Goal: Task Accomplishment & Management: Use online tool/utility

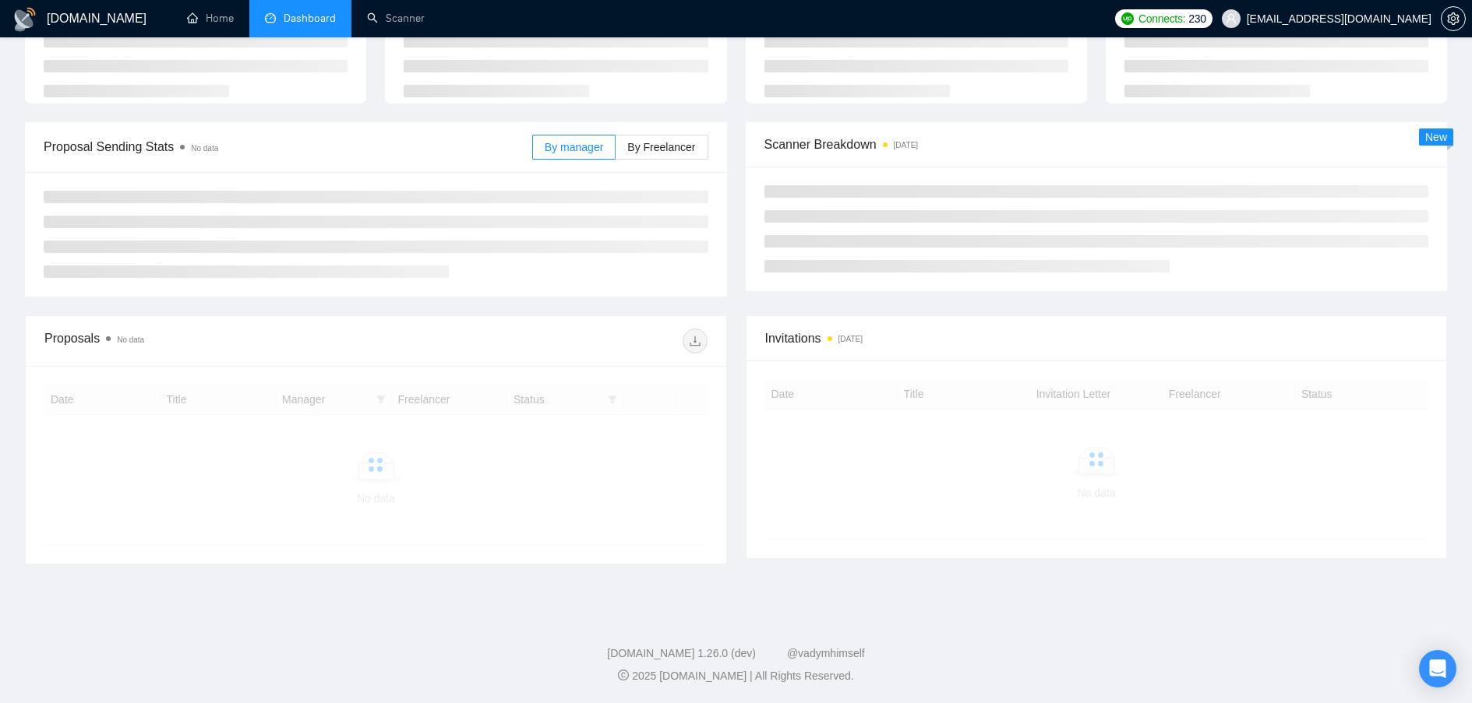
scroll to position [119, 0]
click at [407, 16] on link "Scanner" at bounding box center [396, 18] width 58 height 13
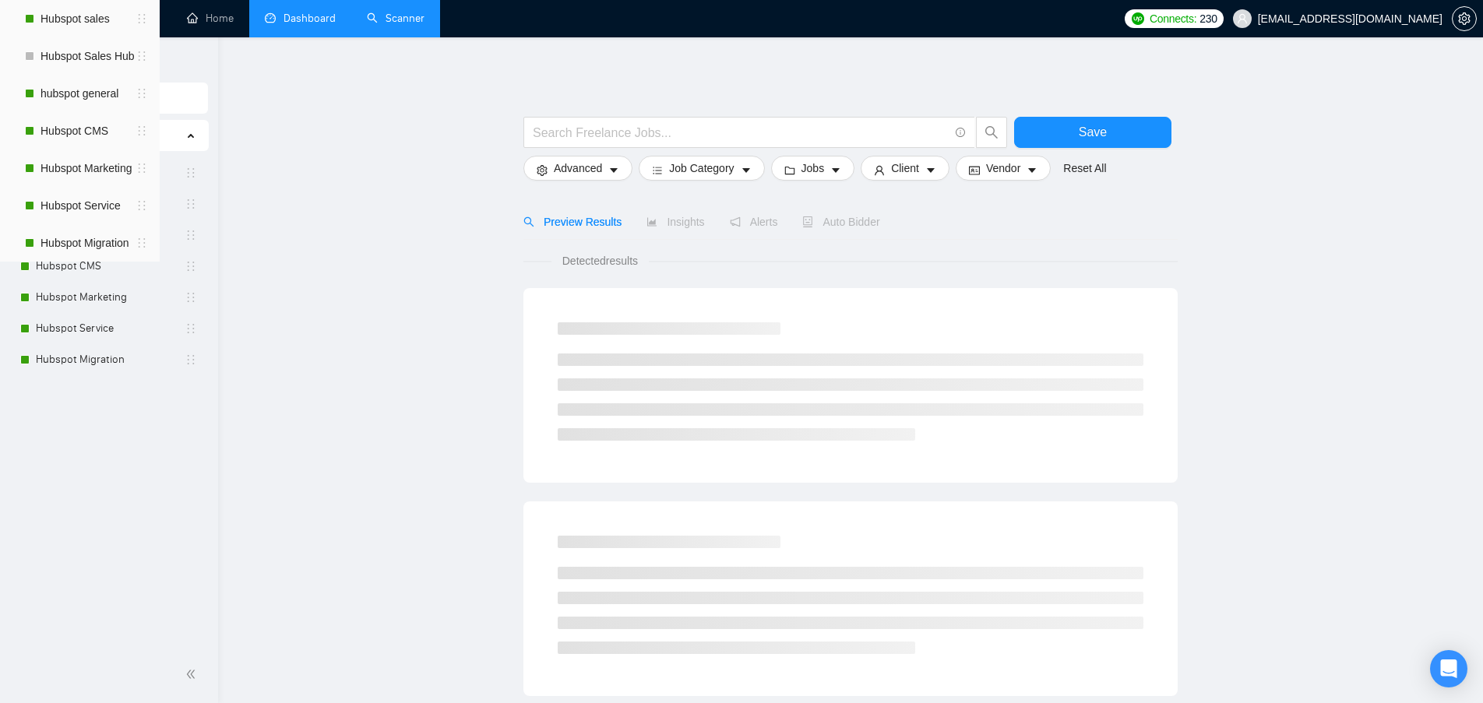
click at [307, 21] on link "Dashboard" at bounding box center [300, 18] width 71 height 13
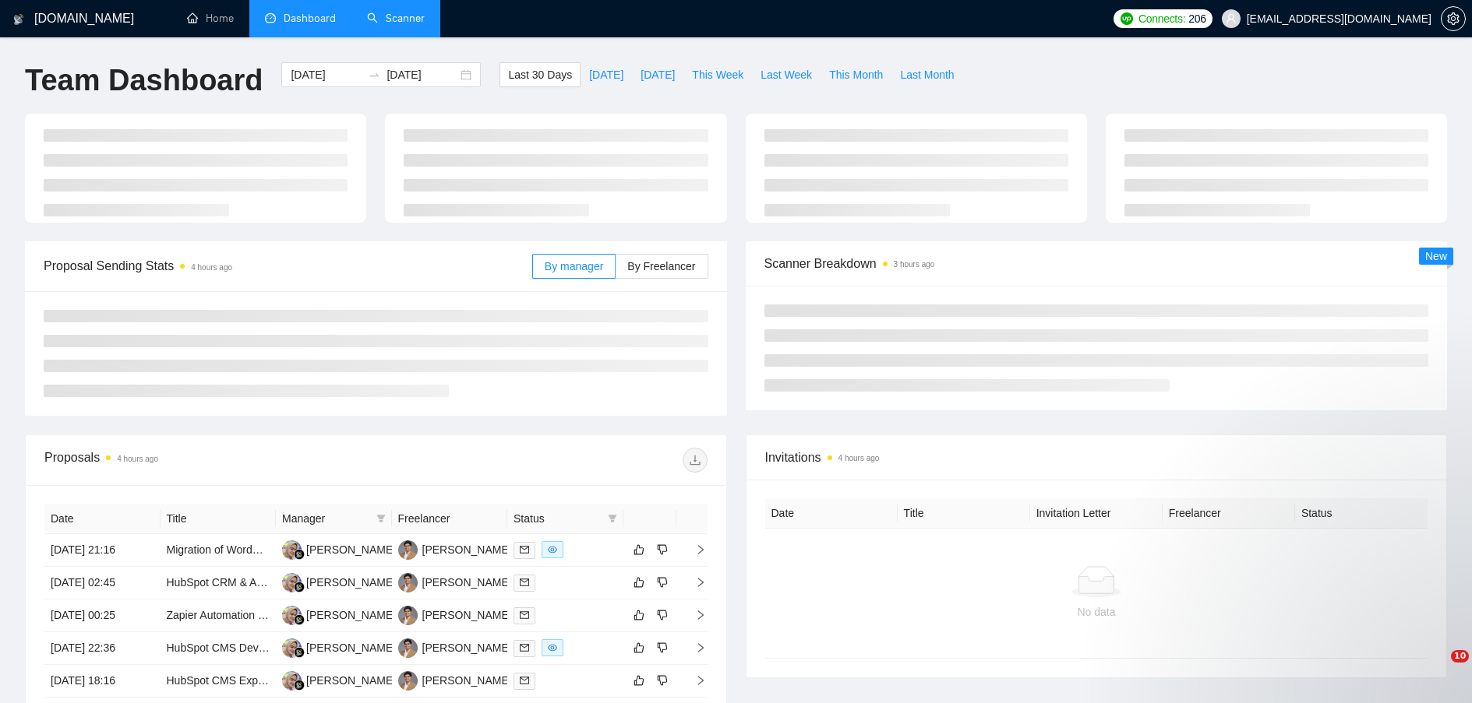
type input "[DATE]"
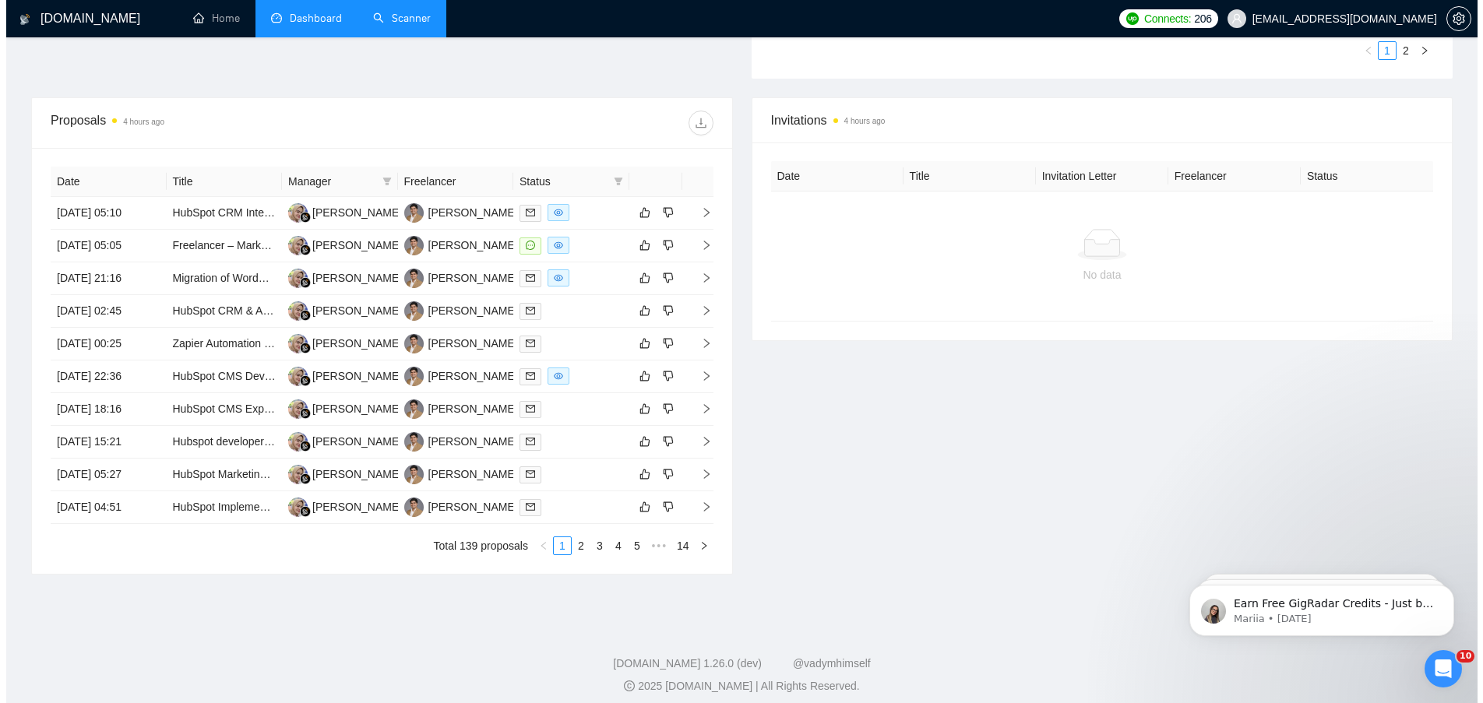
scroll to position [545, 0]
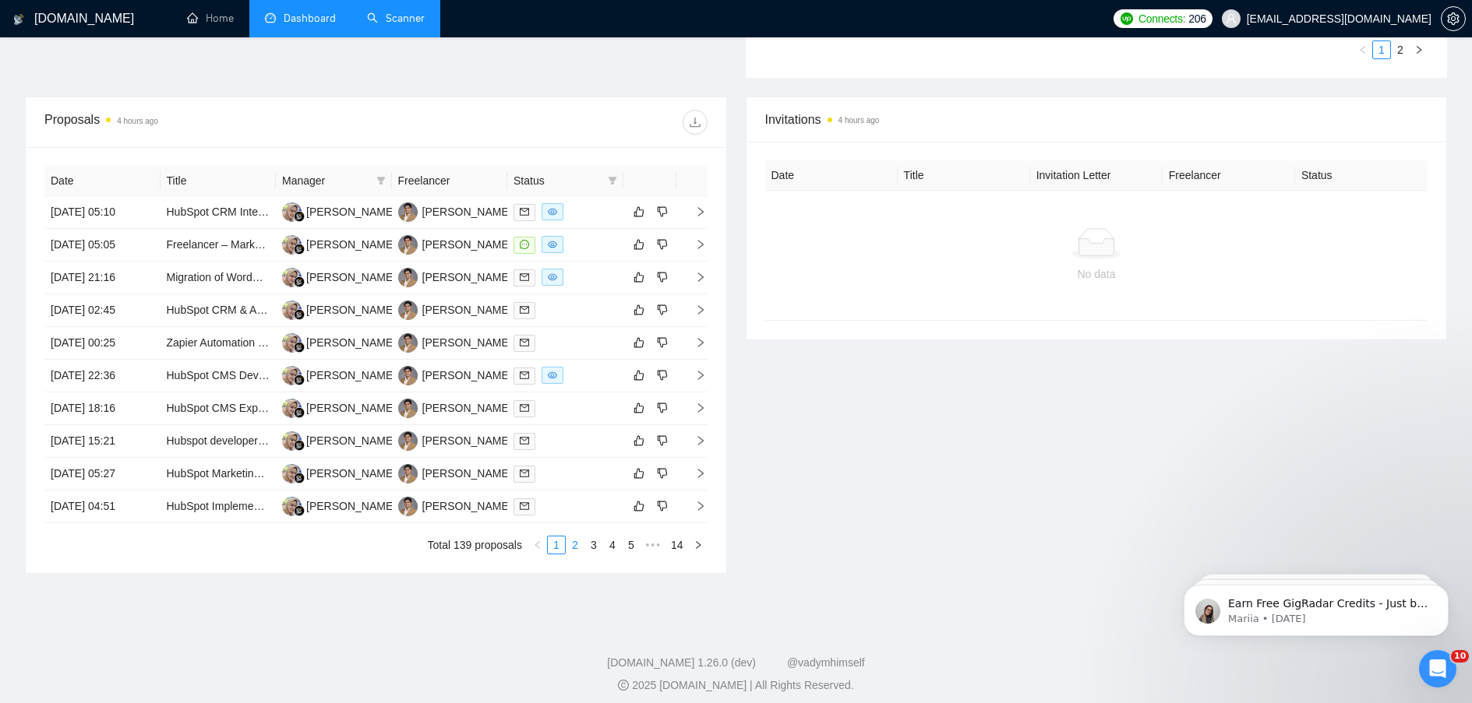
click at [575, 546] on link "2" at bounding box center [574, 545] width 17 height 17
click at [559, 545] on link "1" at bounding box center [556, 545] width 17 height 17
click at [701, 248] on icon "right" at bounding box center [700, 244] width 11 height 11
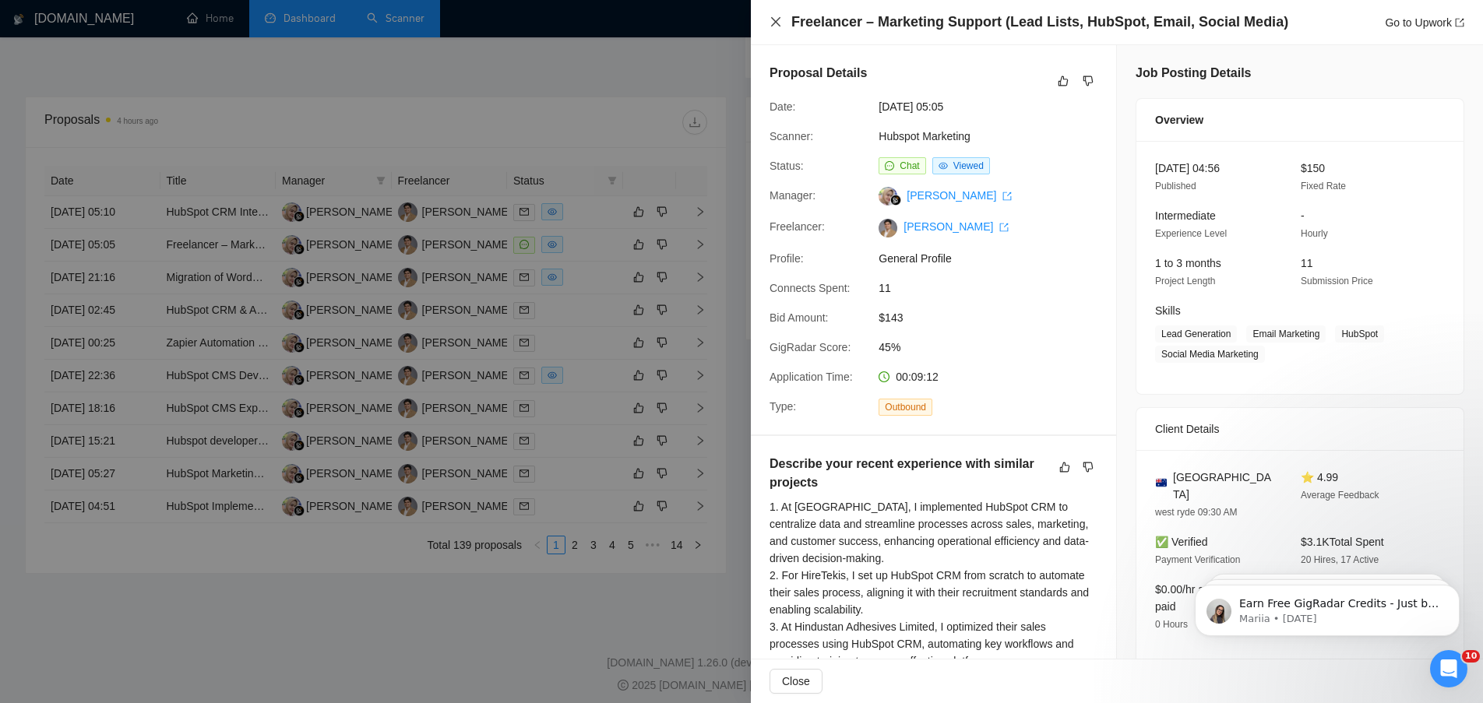
click at [774, 19] on icon "close" at bounding box center [776, 22] width 12 height 12
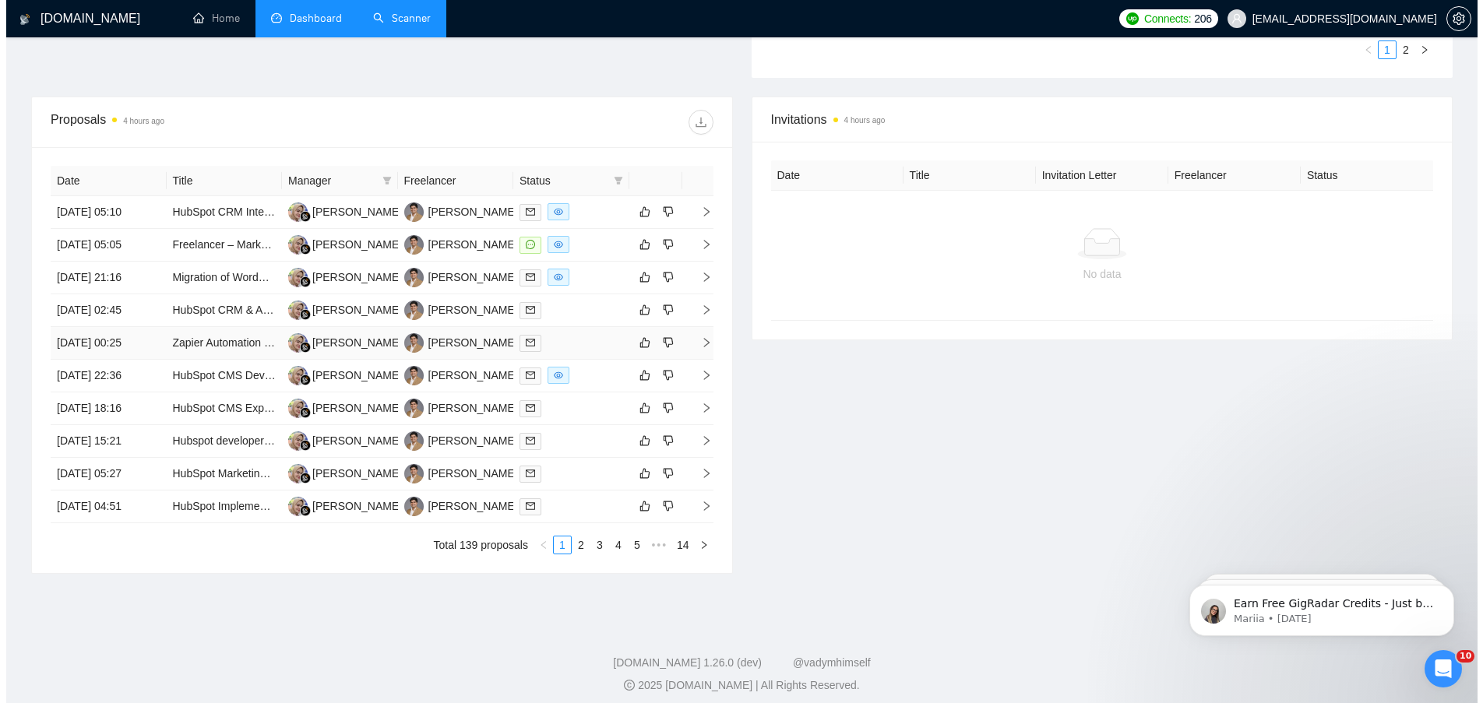
scroll to position [389, 0]
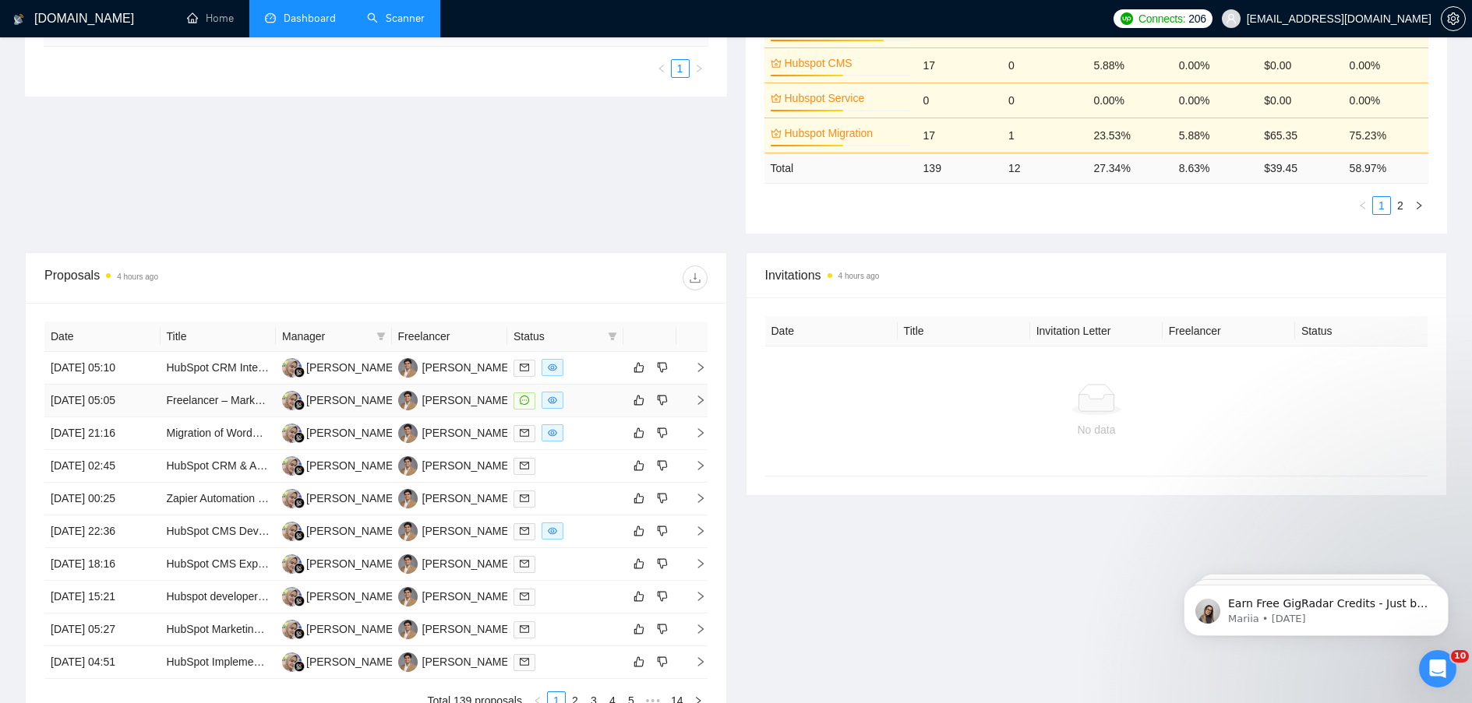
click at [697, 397] on icon "right" at bounding box center [700, 400] width 11 height 11
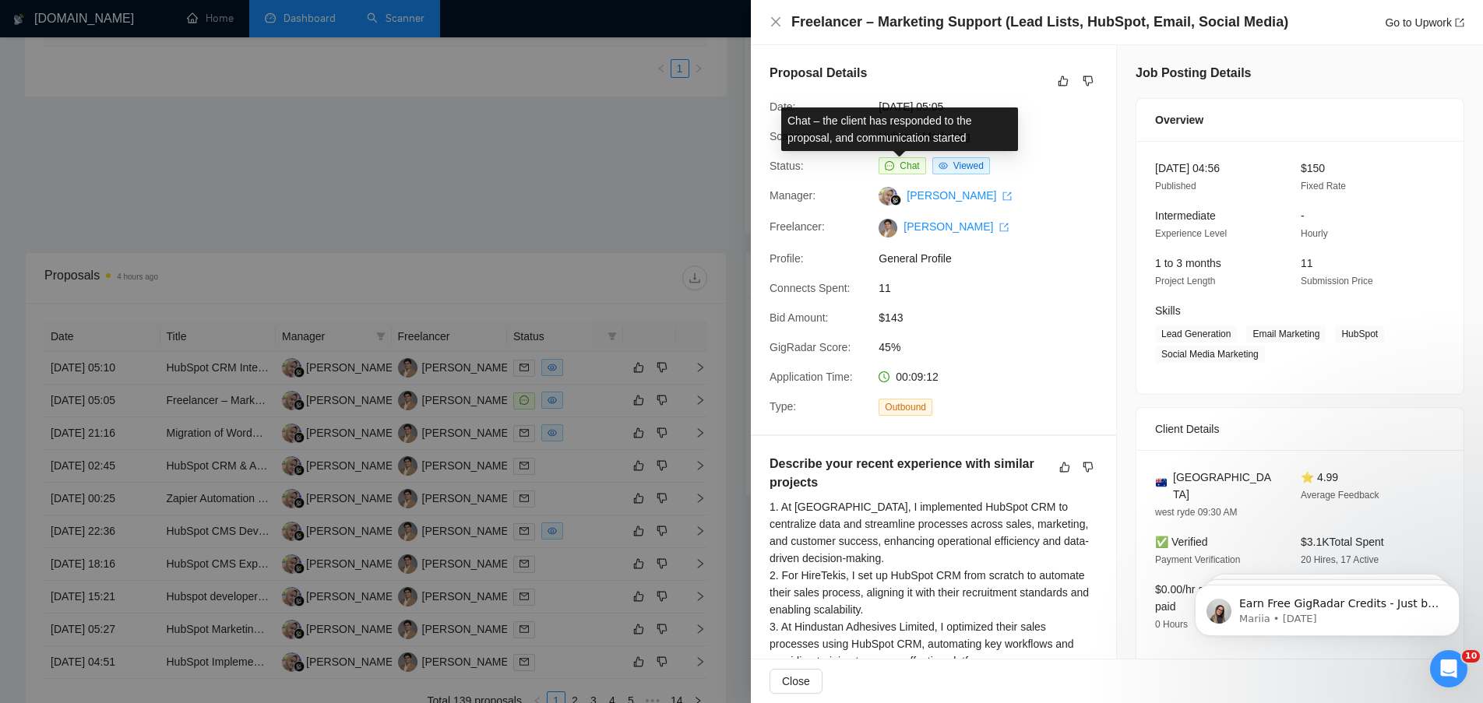
click at [911, 165] on span "Chat" at bounding box center [909, 165] width 19 height 11
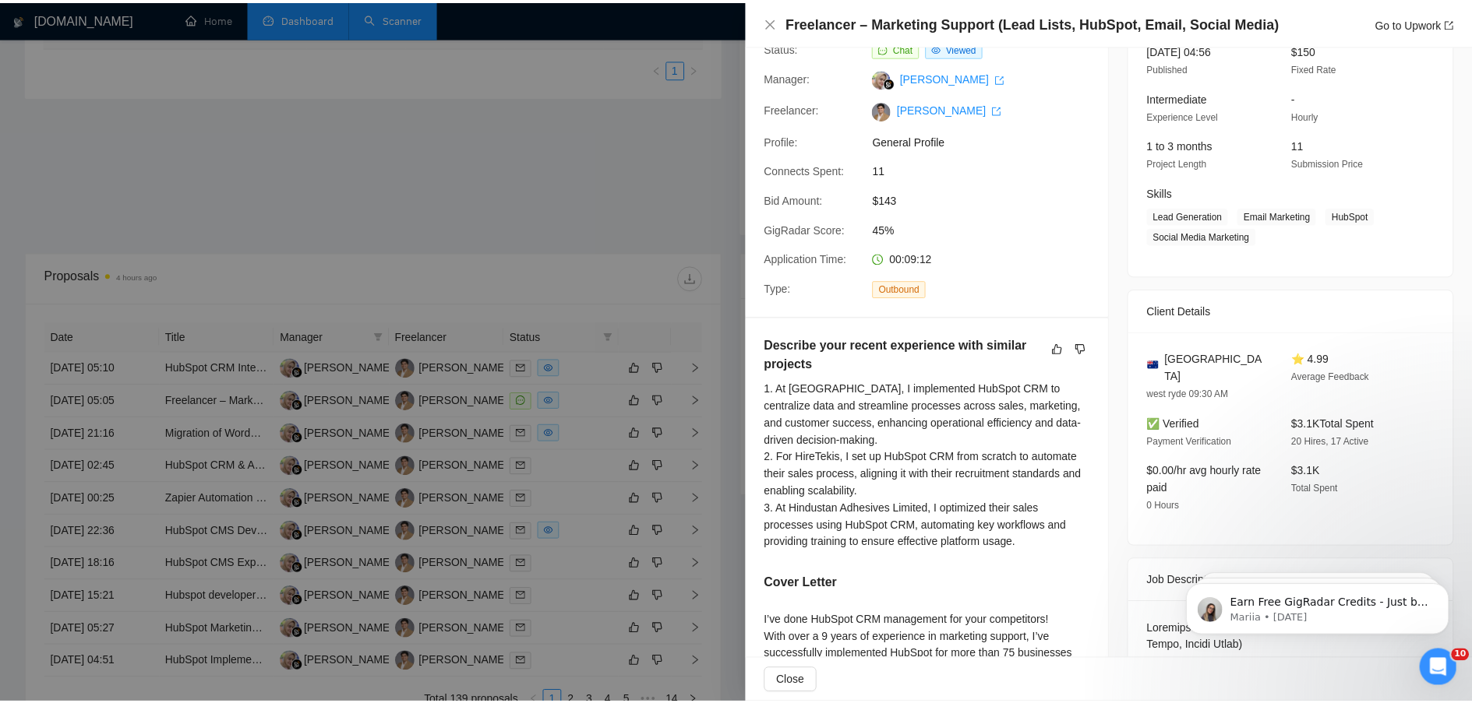
scroll to position [0, 0]
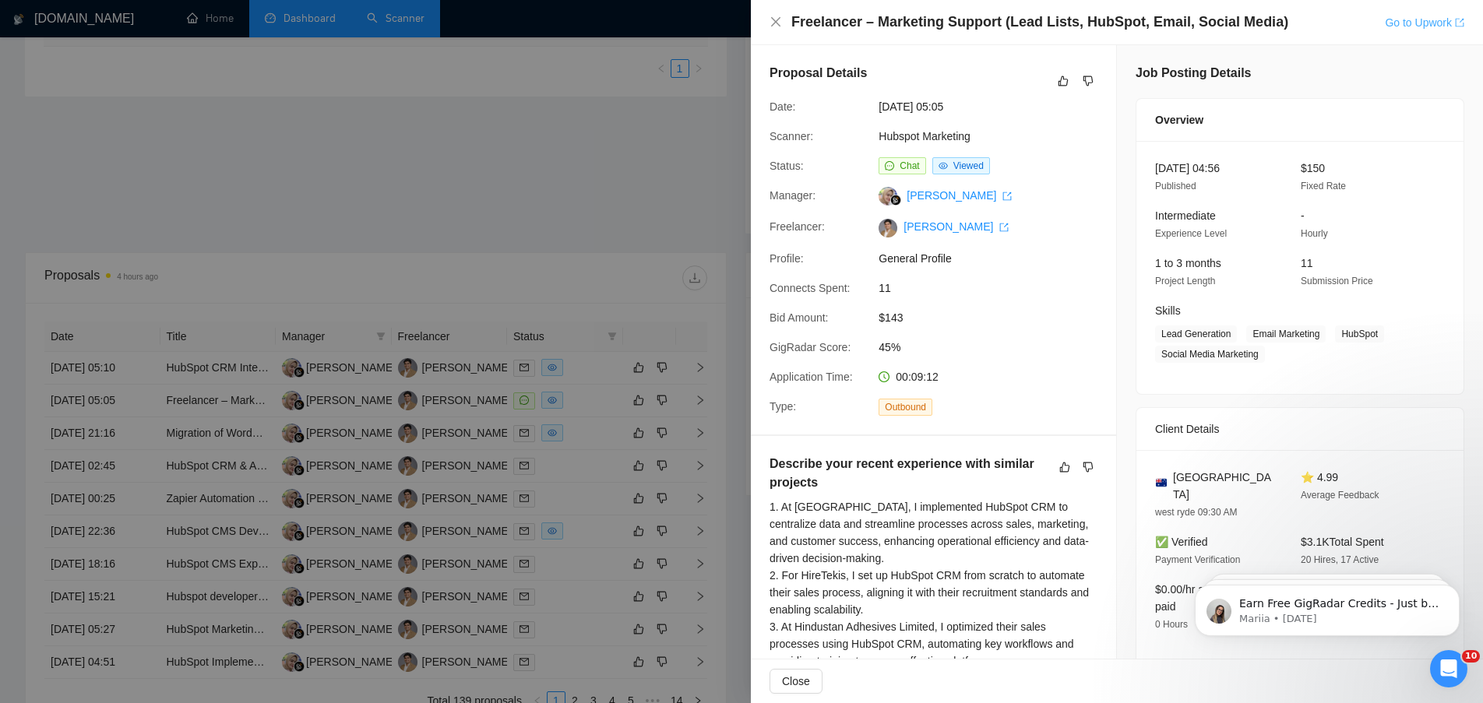
click at [1426, 22] on link "Go to Upwork" at bounding box center [1424, 22] width 79 height 12
click at [773, 21] on icon "close" at bounding box center [776, 22] width 12 height 12
